Goal: Task Accomplishment & Management: Manage account settings

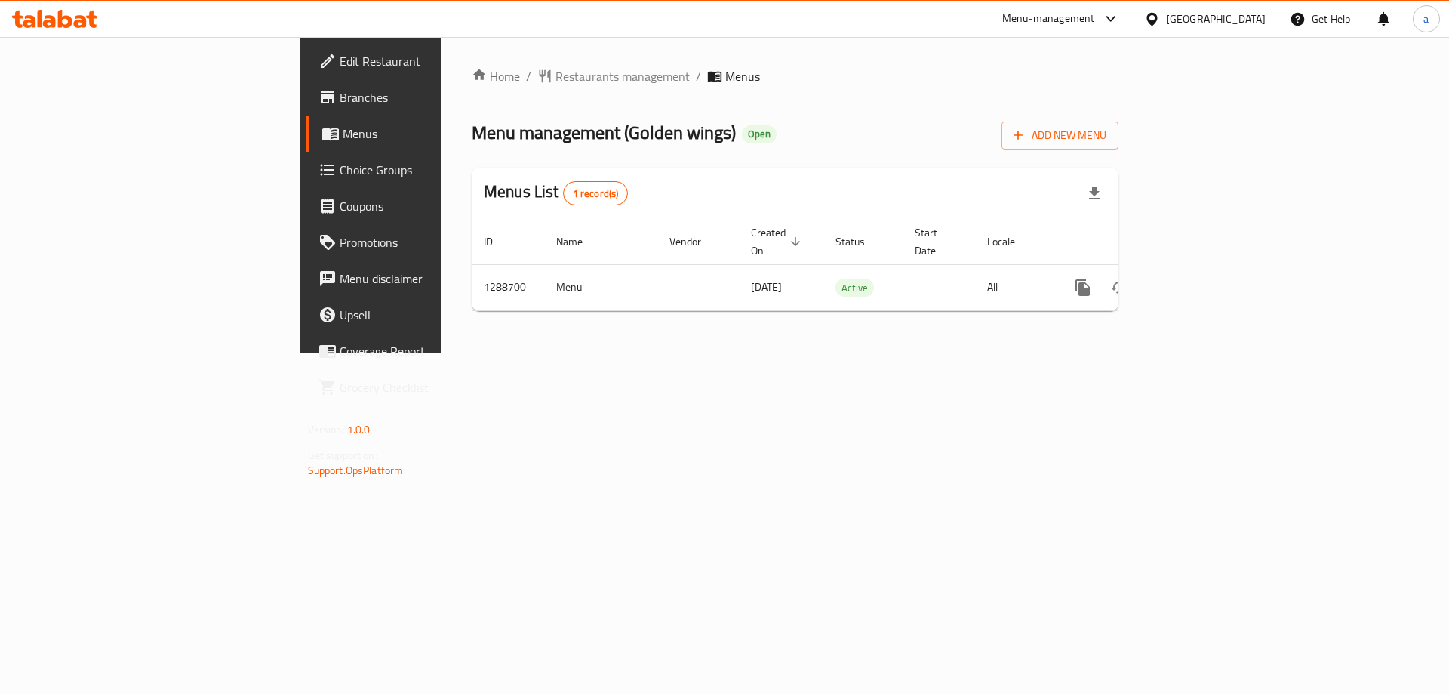
click at [340, 162] on span "Choice Groups" at bounding box center [435, 170] width 191 height 18
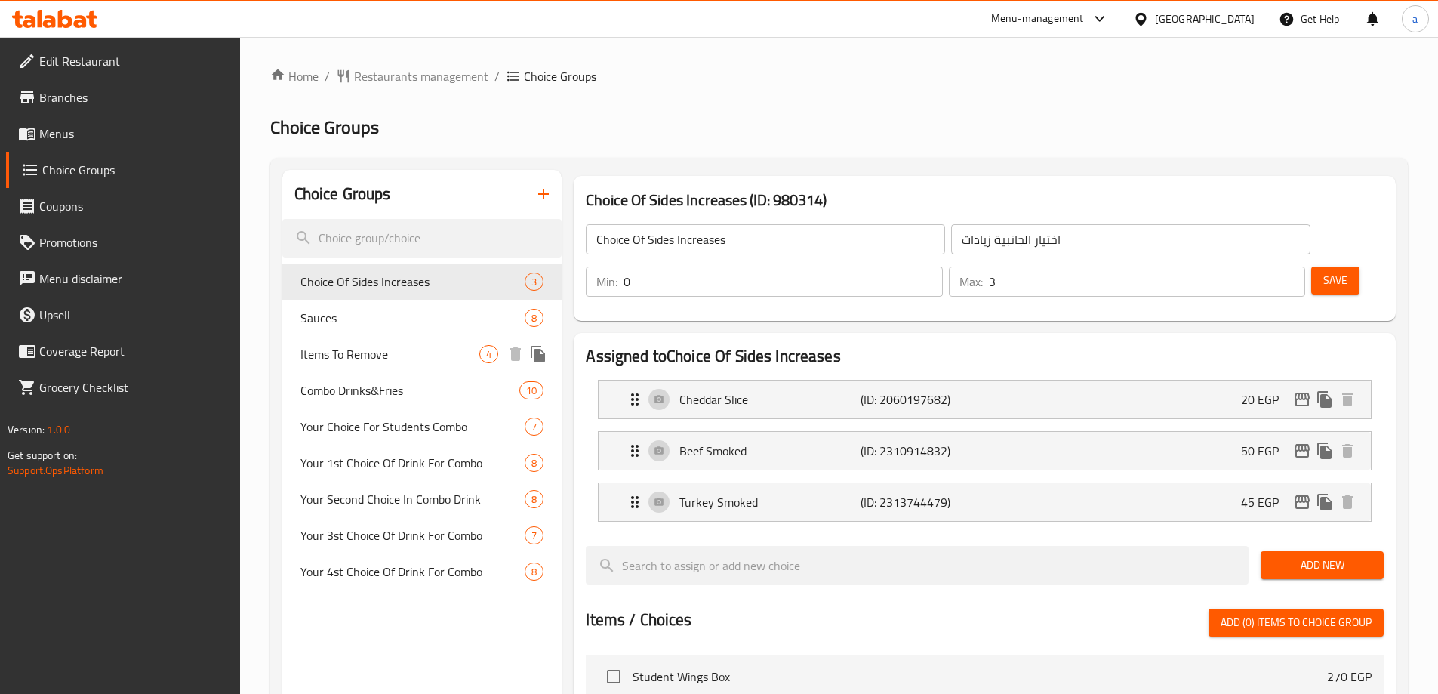
click at [371, 327] on div "Sauces 8" at bounding box center [422, 318] width 280 height 36
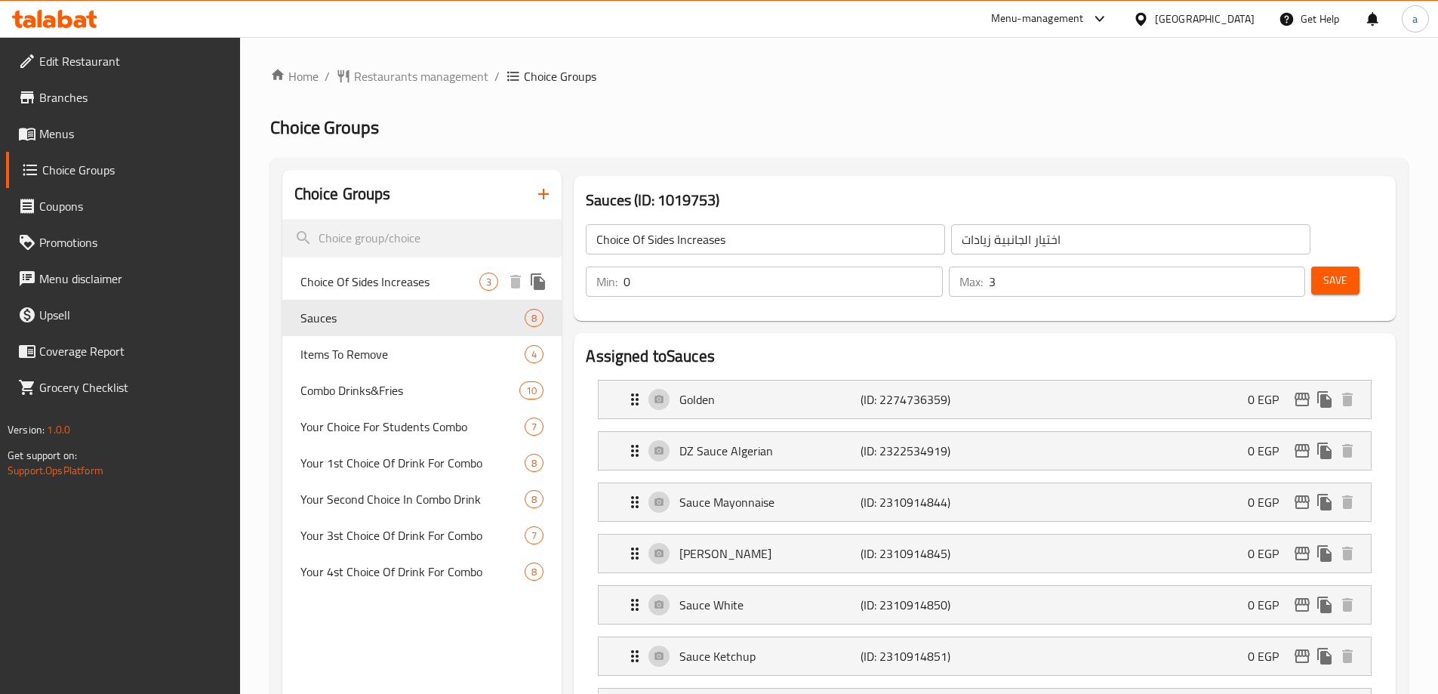
type input "Sauces"
type input "صوصات"
type input "1"
type input "2"
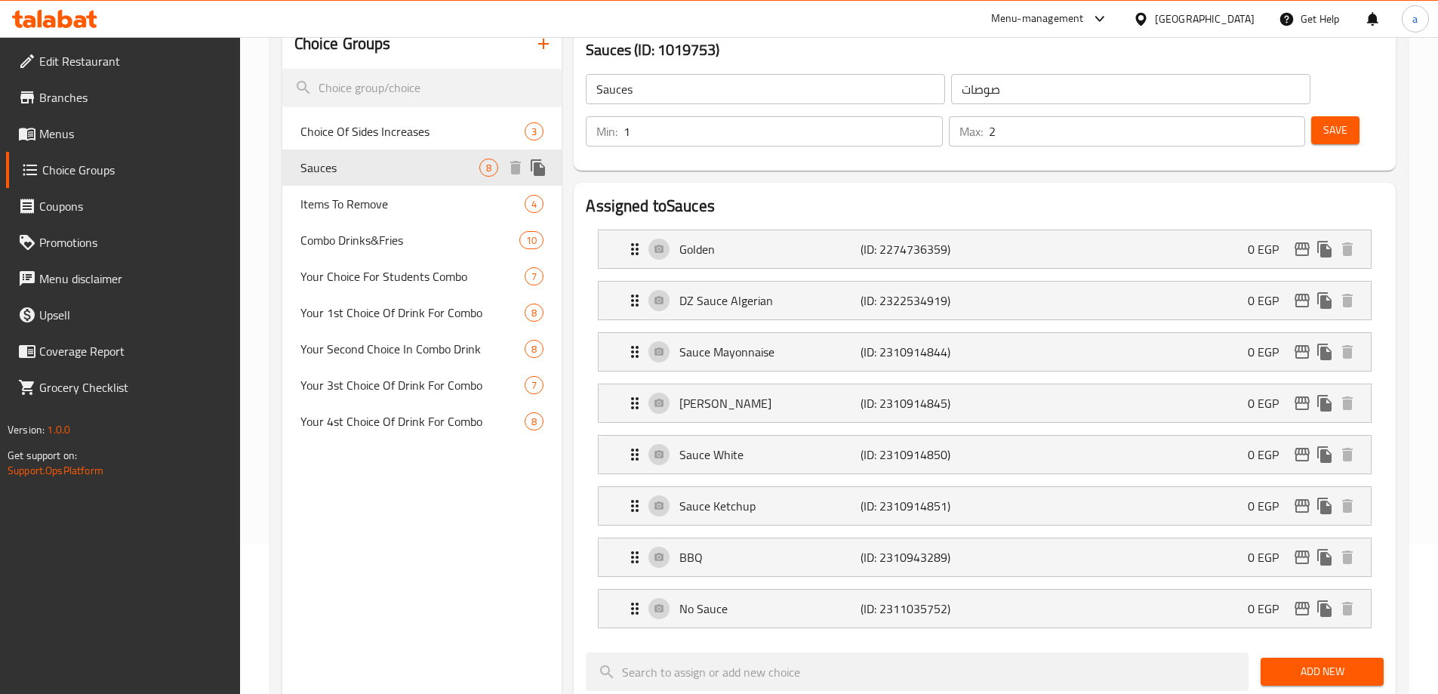
scroll to position [151, 0]
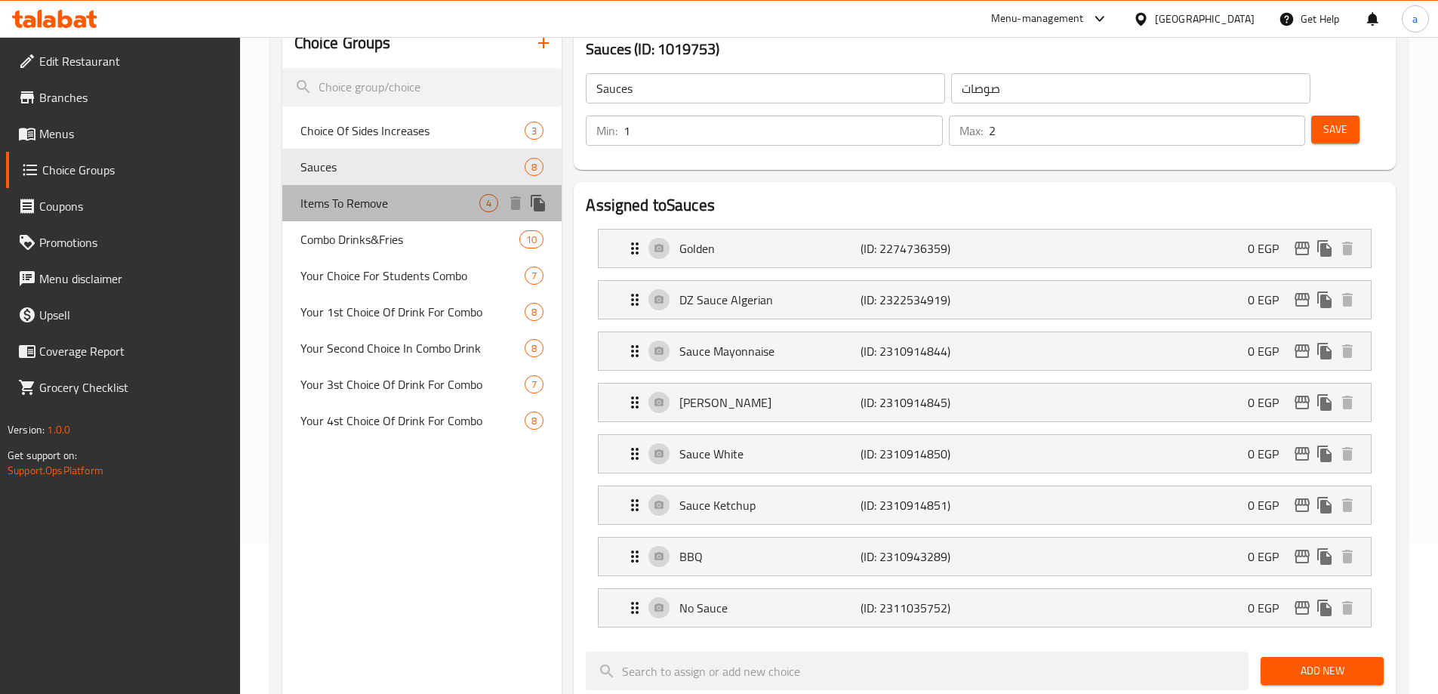
click at [380, 199] on span "Items To Remove" at bounding box center [390, 203] width 180 height 18
type input "Items To Remove"
type input "عناصر [DEMOGRAPHIC_DATA]"
type input "0"
type input "4"
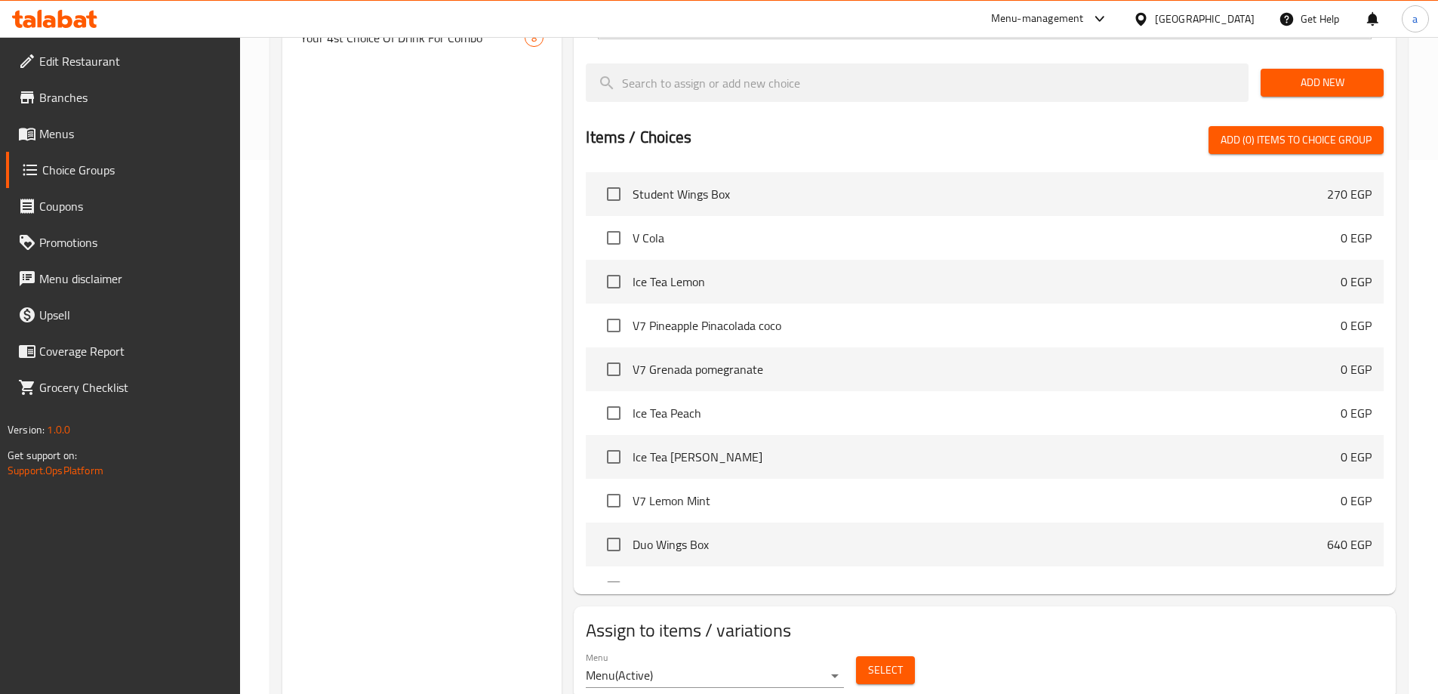
scroll to position [17, 0]
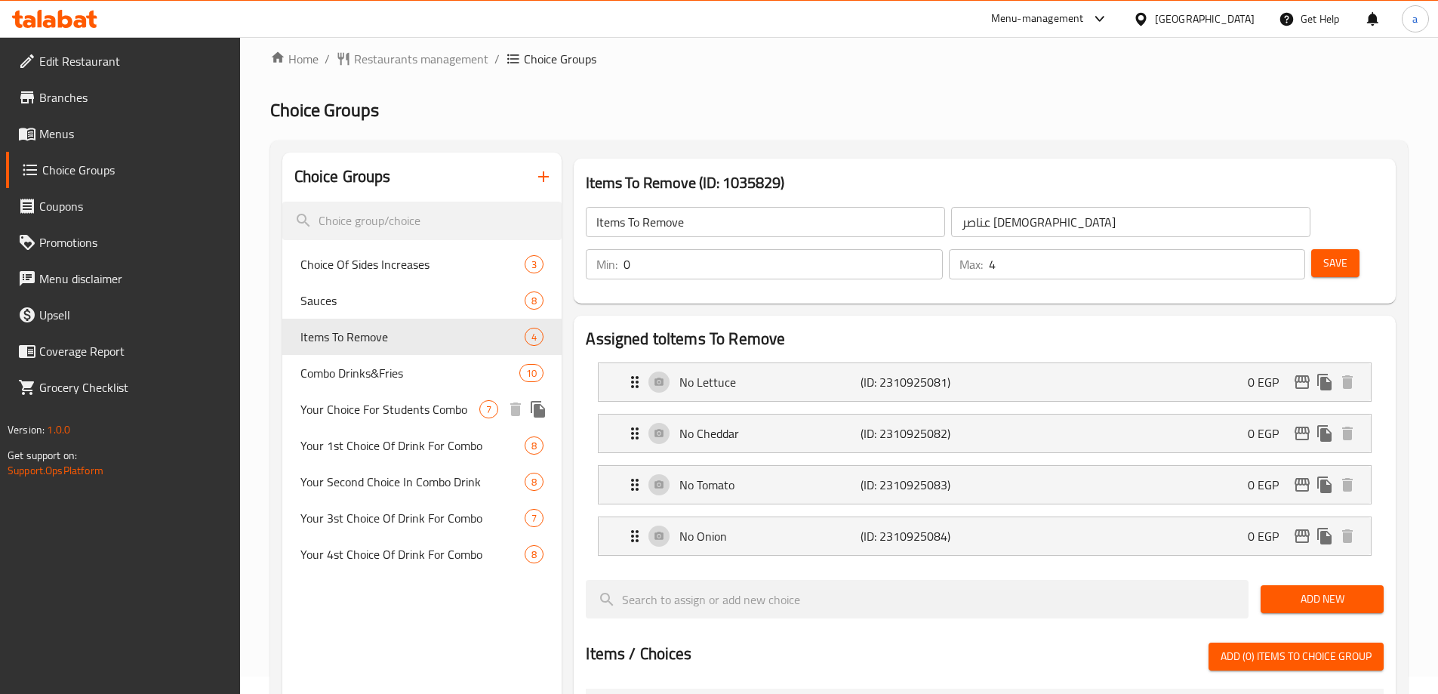
click at [389, 380] on span "Combo Drinks&Fries" at bounding box center [410, 373] width 220 height 18
type input "Combo Drinks&Fries"
type input "كومبو مشروب&بطاطس"
type input "1"
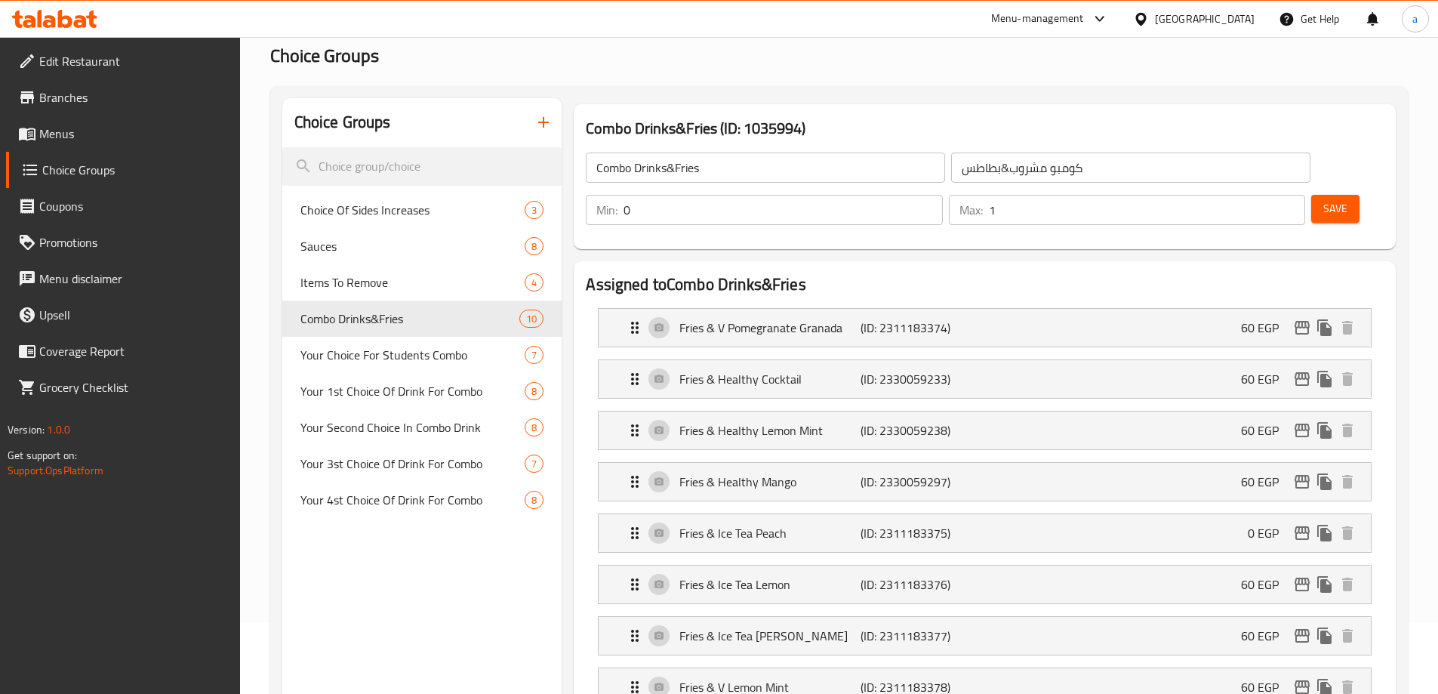
scroll to position [0, 0]
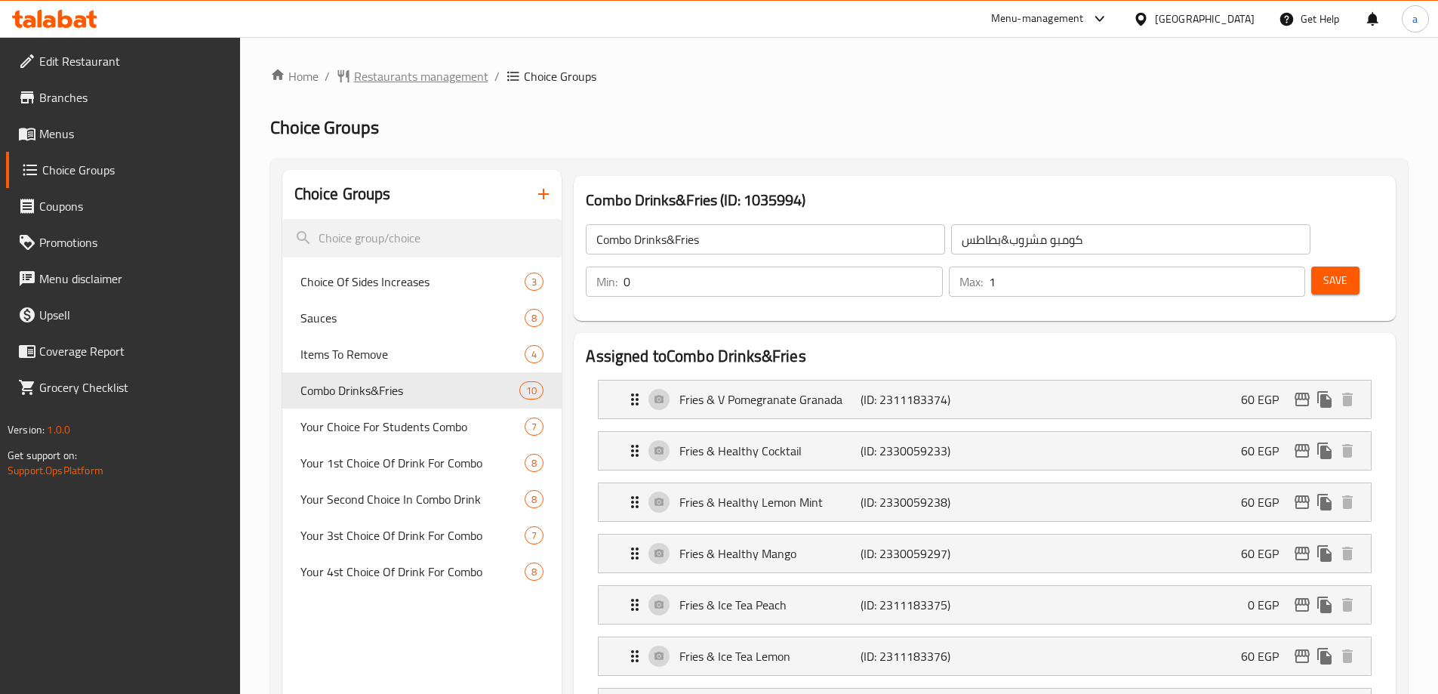
click at [396, 85] on span "Restaurants management" at bounding box center [421, 76] width 134 height 18
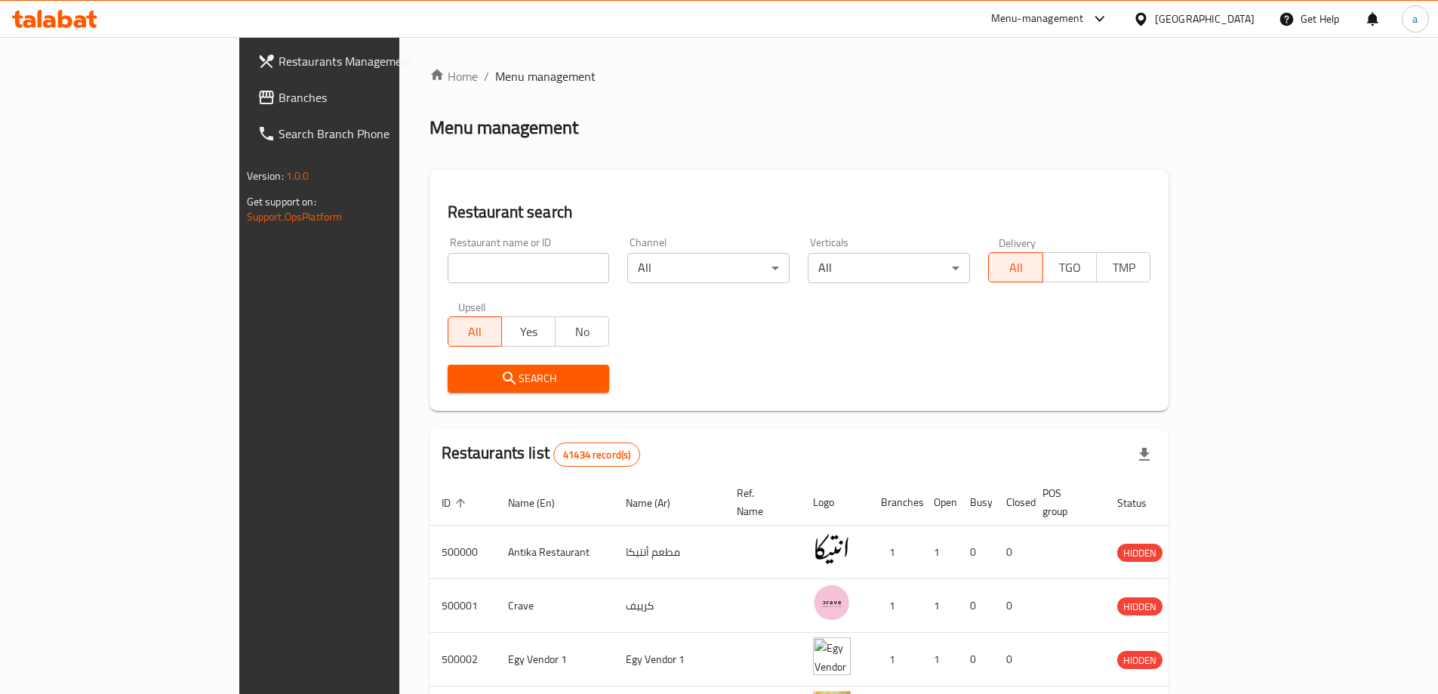
click at [279, 97] on span "Branches" at bounding box center [373, 97] width 189 height 18
